Goal: Information Seeking & Learning: Learn about a topic

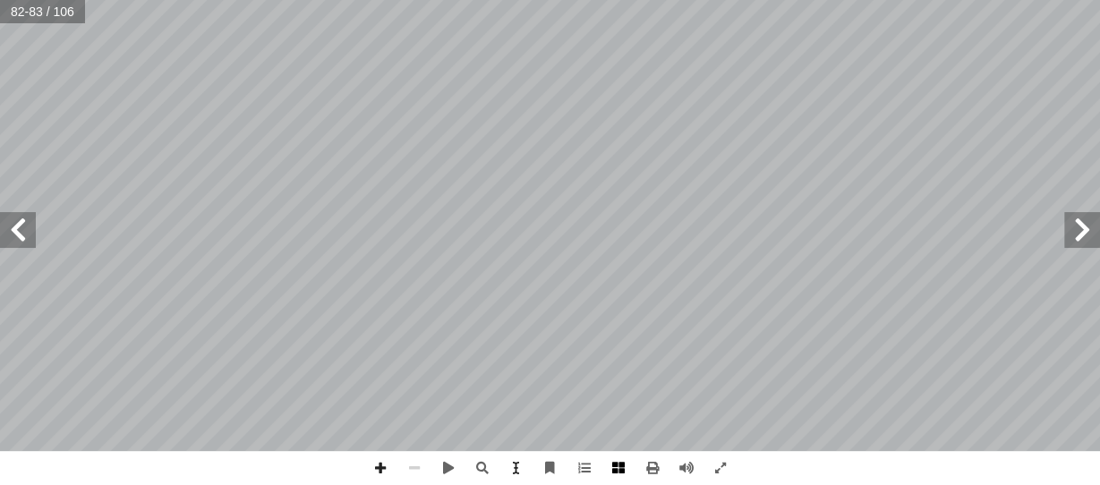
click at [618, 471] on span at bounding box center [618, 468] width 34 height 34
click at [615, 463] on span at bounding box center [618, 468] width 34 height 34
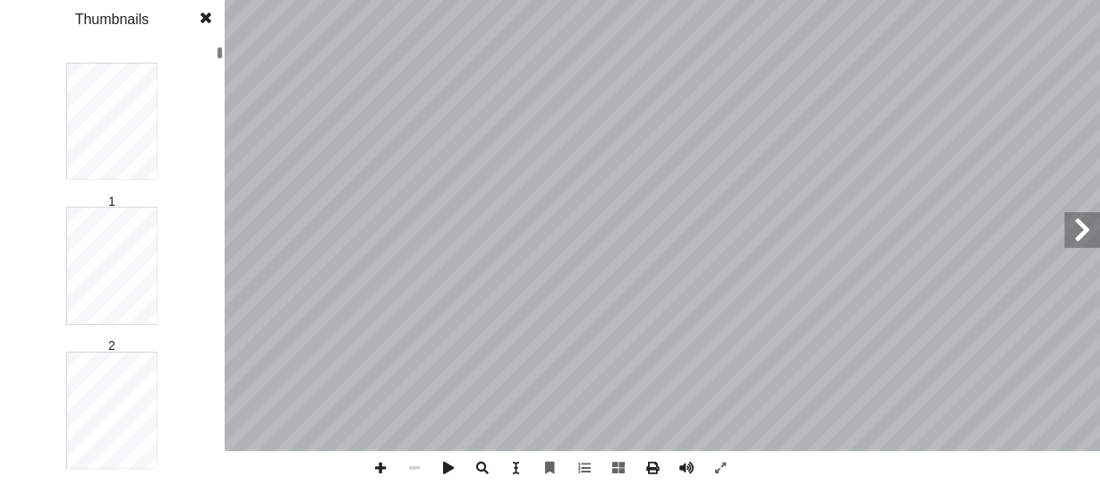
click at [219, 91] on div at bounding box center [220, 265] width 6 height 437
click at [217, 52] on div at bounding box center [220, 265] width 6 height 437
click at [224, 256] on div "له الرحمن الرحيم ّ بسم ال تقديم ا، لذلك عملت ً ا بارز ً ة اهتمام ّ جتماعي � ة و…" at bounding box center [550, 242] width 1100 height 485
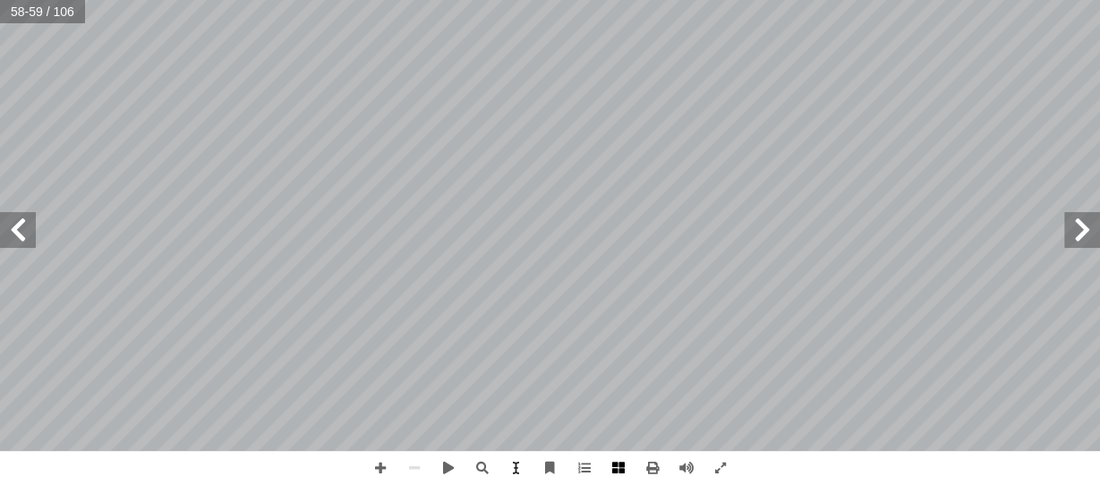
click at [626, 471] on span at bounding box center [618, 468] width 34 height 34
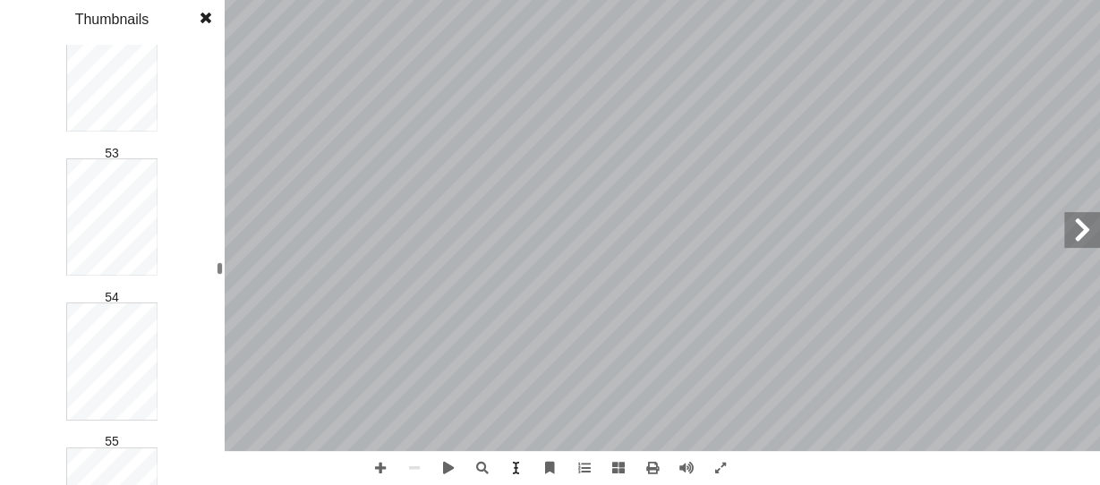
click at [219, 80] on div at bounding box center [220, 265] width 6 height 437
click at [216, 0] on div "1 2 3 4 5 6 7 8 9 10 11 12 13 14 15 16 17 18 19 20 21 22 23 24 25 26 27 28 29 3…" at bounding box center [112, 242] width 224 height 485
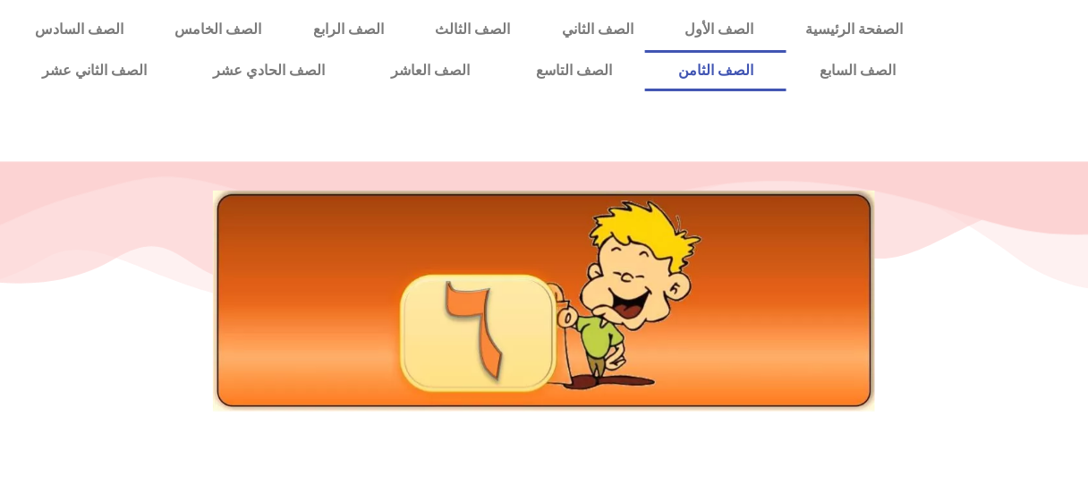
click at [645, 50] on link "الصف الثامن" at bounding box center [715, 70] width 141 height 41
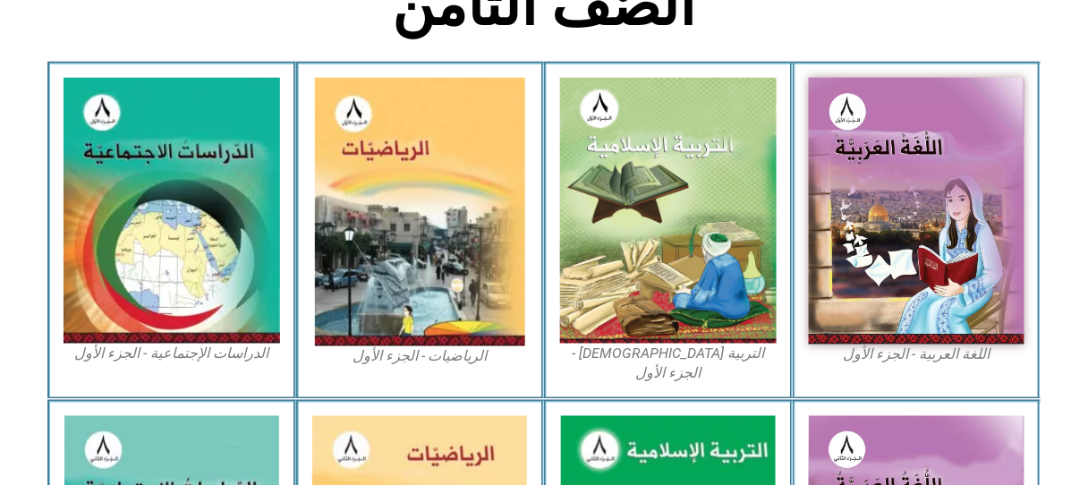
scroll to position [515, 0]
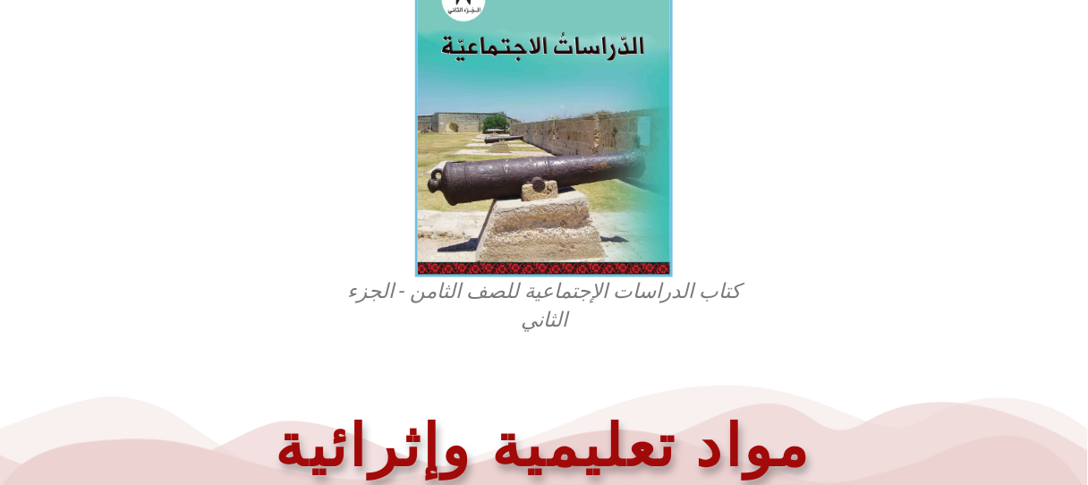
scroll to position [659, 0]
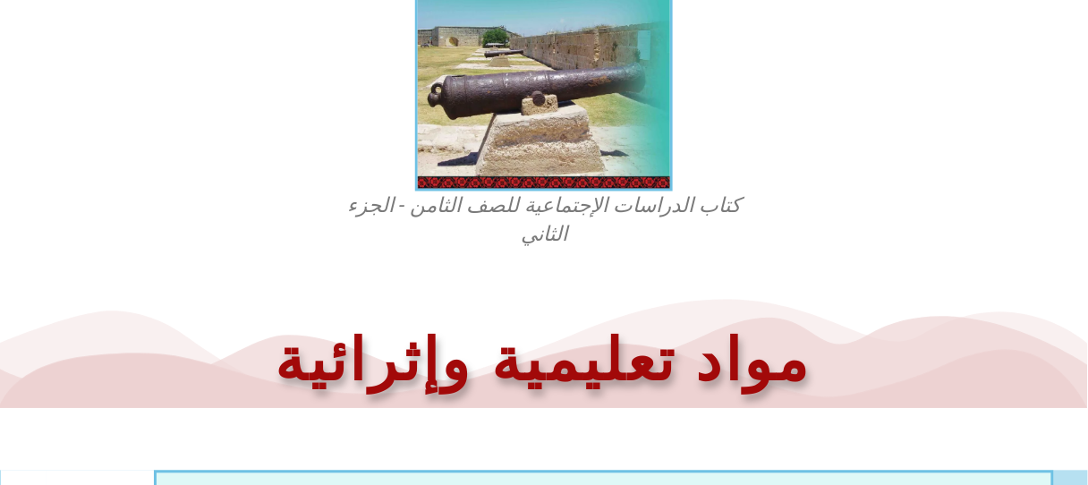
click at [557, 217] on figcaption "كتاب الدراسات الإجتماعية للصف الثامن - الجزء الثاني" at bounding box center [543, 220] width 429 height 57
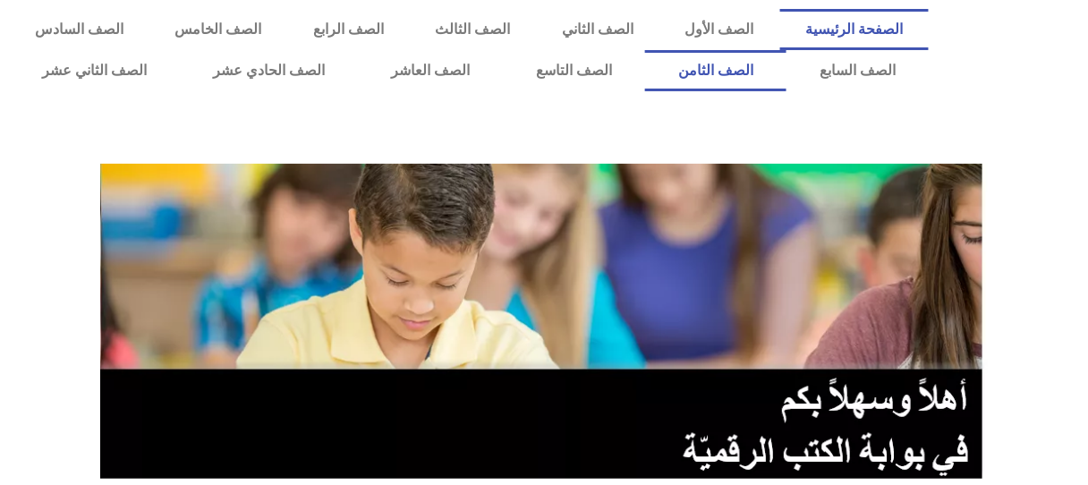
click at [645, 50] on link "الصف الثامن" at bounding box center [715, 70] width 141 height 41
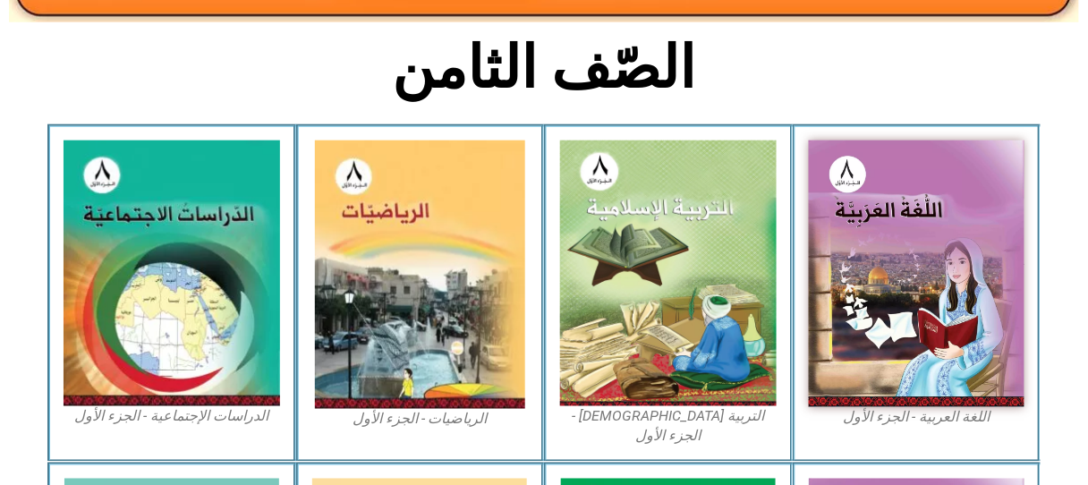
scroll to position [848, 0]
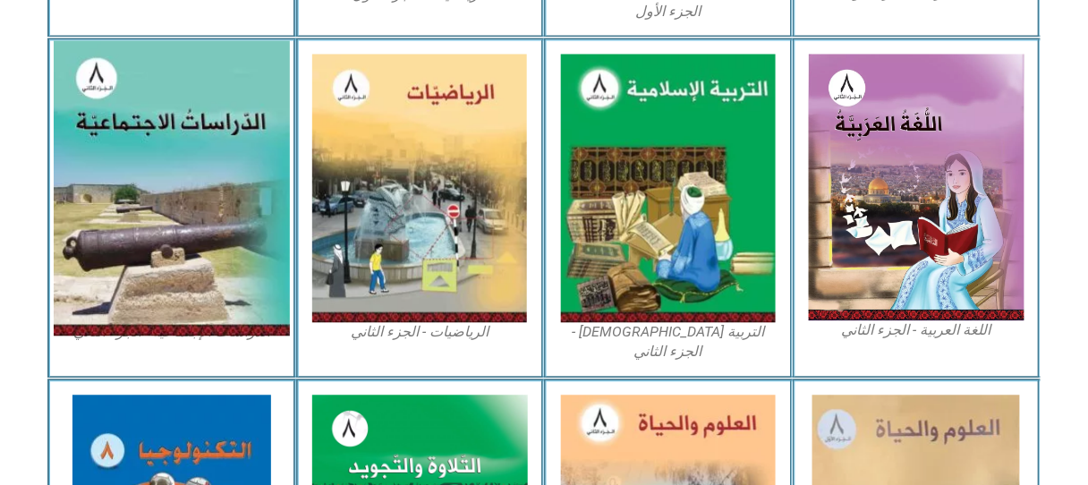
click at [164, 167] on img at bounding box center [172, 188] width 236 height 295
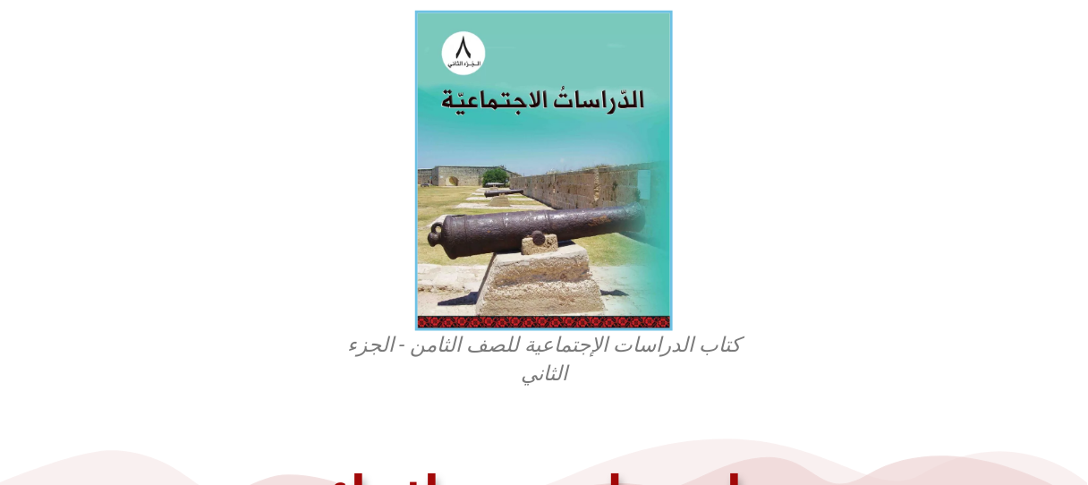
scroll to position [521, 0]
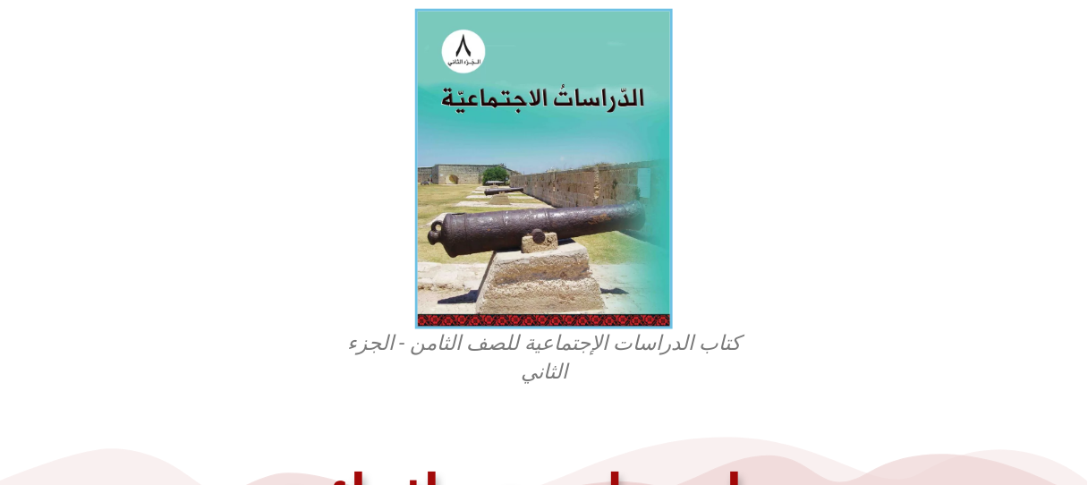
click at [636, 343] on figcaption "كتاب الدراسات الإجتماعية للصف الثامن - الجزء الثاني" at bounding box center [543, 358] width 429 height 57
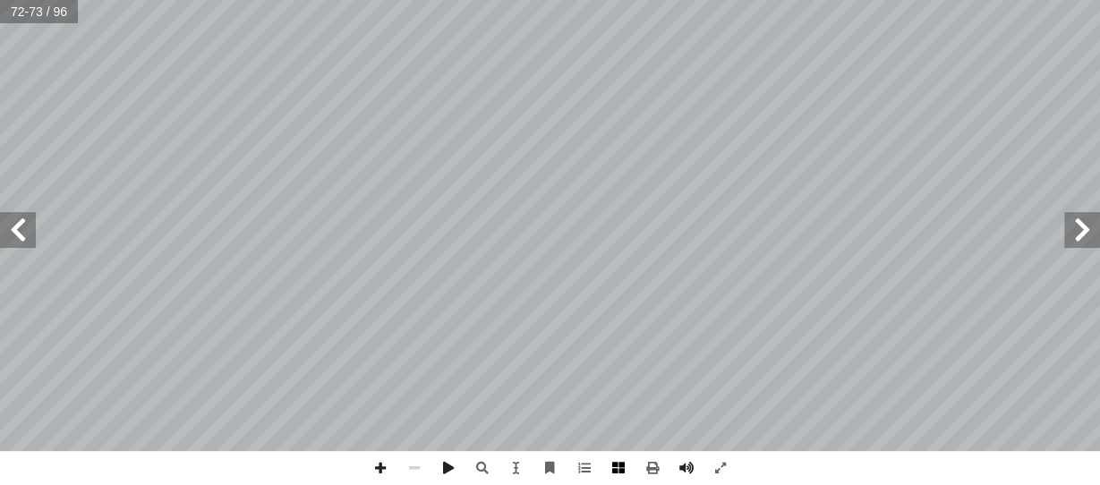
click at [620, 468] on span at bounding box center [618, 468] width 34 height 34
